Goal: Check status

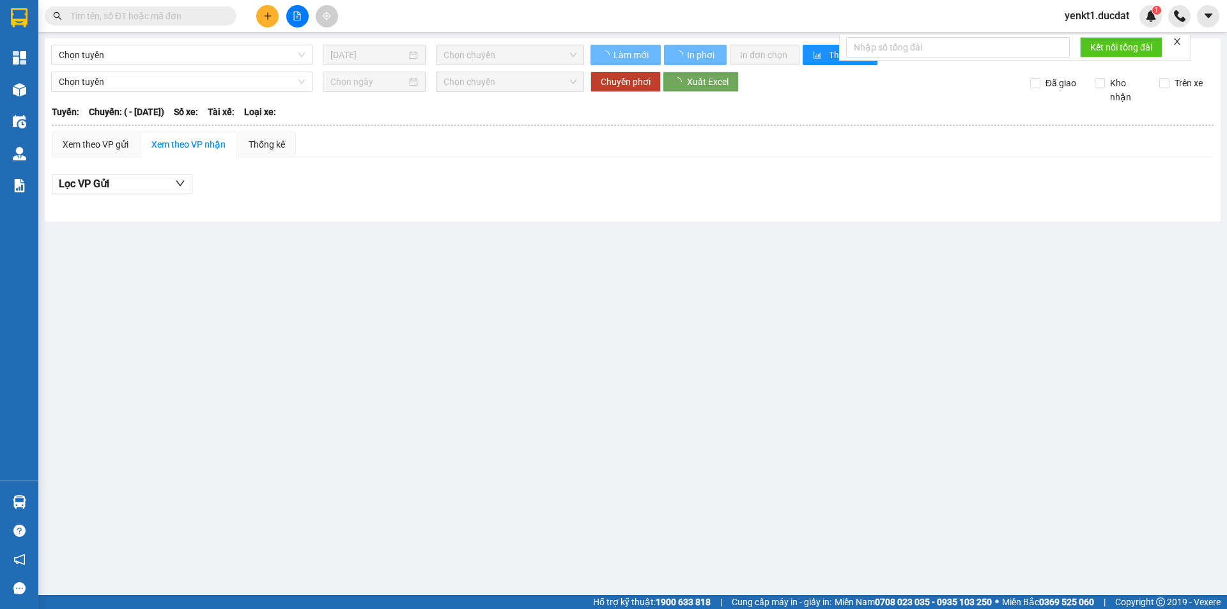
click at [144, 19] on input "text" at bounding box center [145, 16] width 151 height 14
paste input "0914234689"
type input "0914234689"
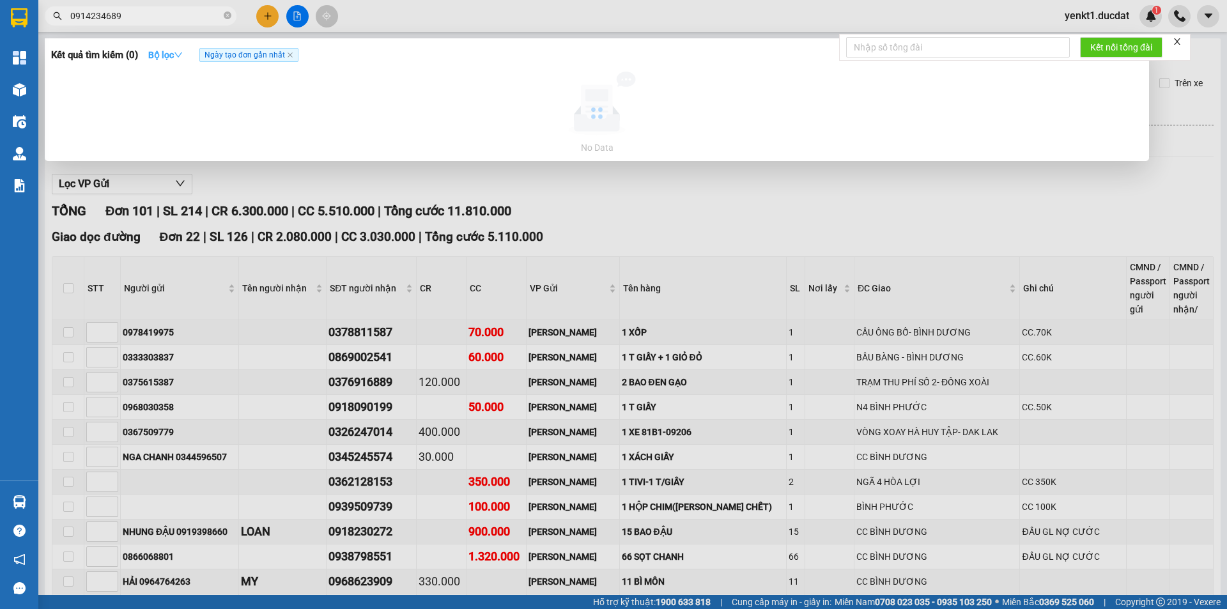
type input "[DATE]"
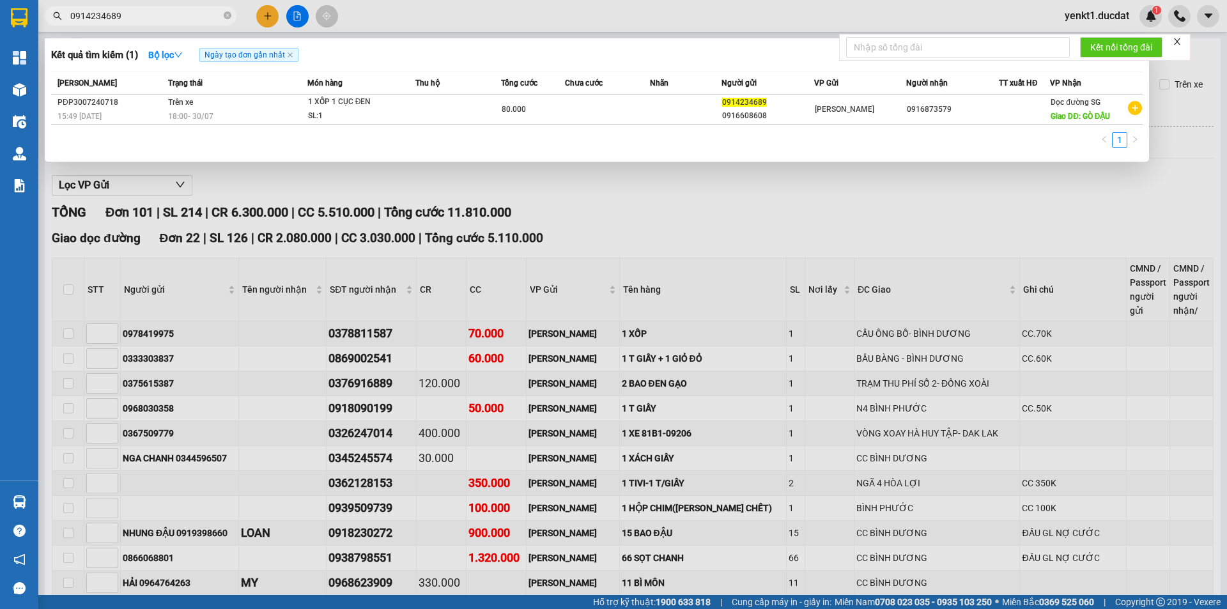
drag, startPoint x: 157, startPoint y: 15, endPoint x: 0, endPoint y: 4, distance: 156.9
click at [0, 5] on section "Kết quả tìm kiếm ( 1 ) Bộ lọc Ngày tạo đơn gần nhất Mã ĐH Trạng thái Món hàng T…" at bounding box center [613, 304] width 1227 height 609
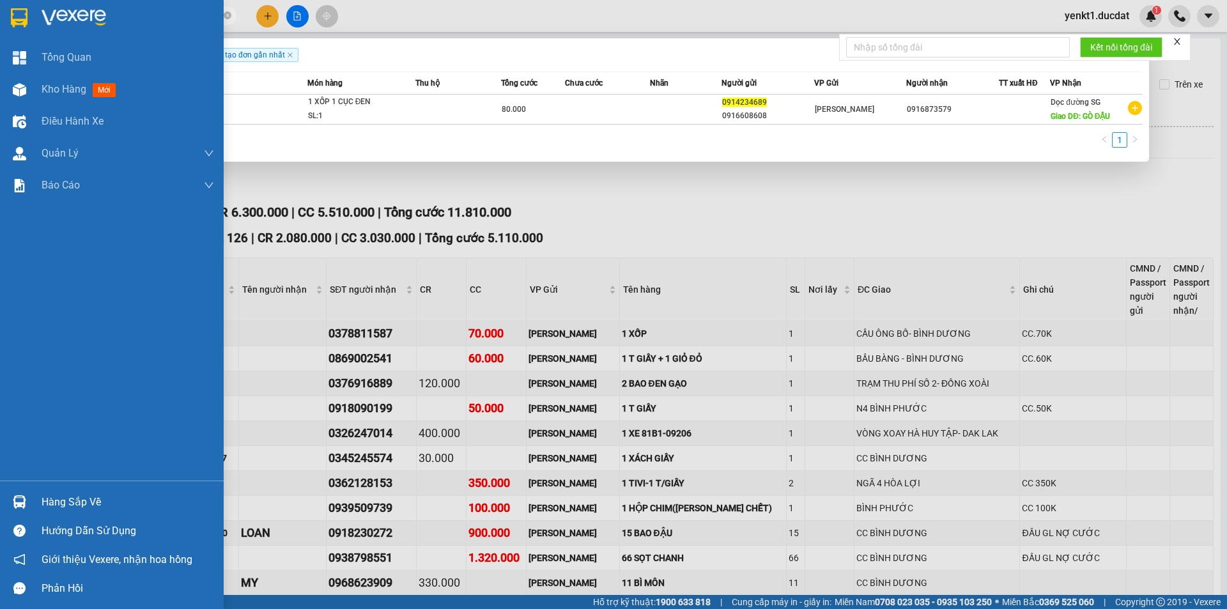
paste input "3863247"
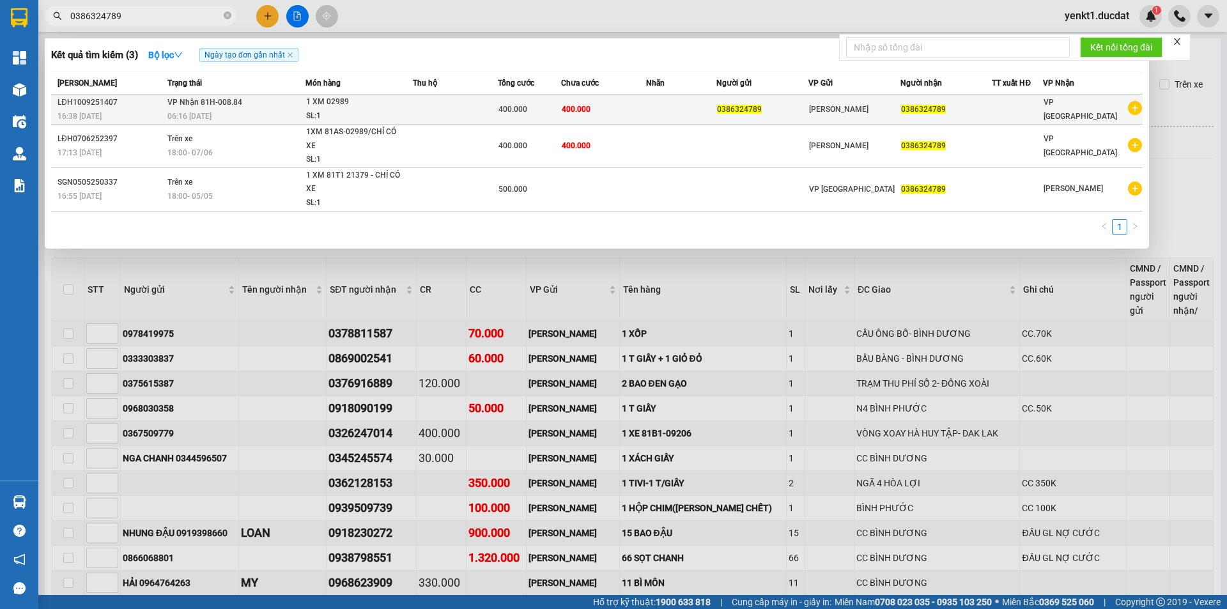
type input "0386324789"
click at [307, 114] on div "SL: 1" at bounding box center [354, 116] width 96 height 14
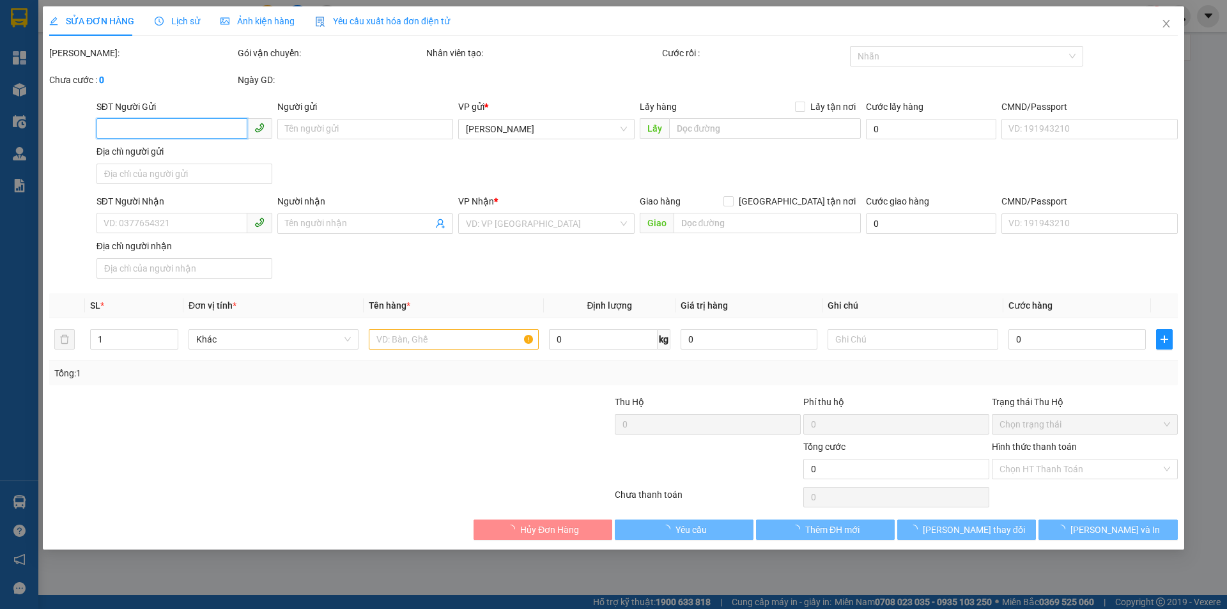
type input "0386324789"
type input "400.000"
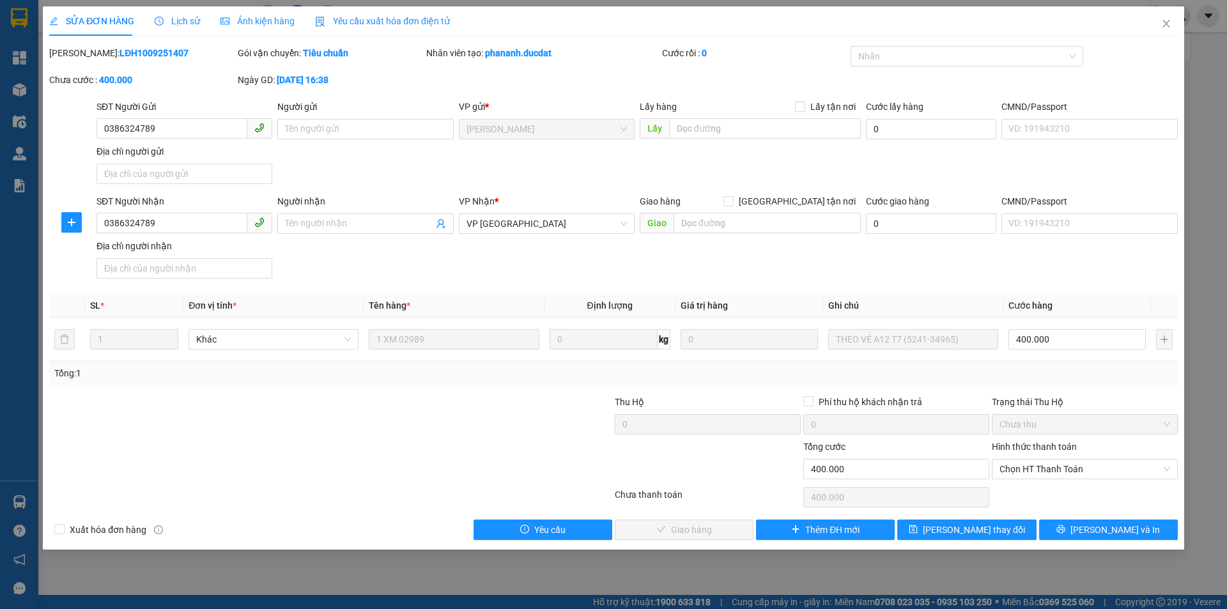
click at [187, 28] on div "Lịch sử" at bounding box center [177, 20] width 45 height 29
